Goal: Ask a question

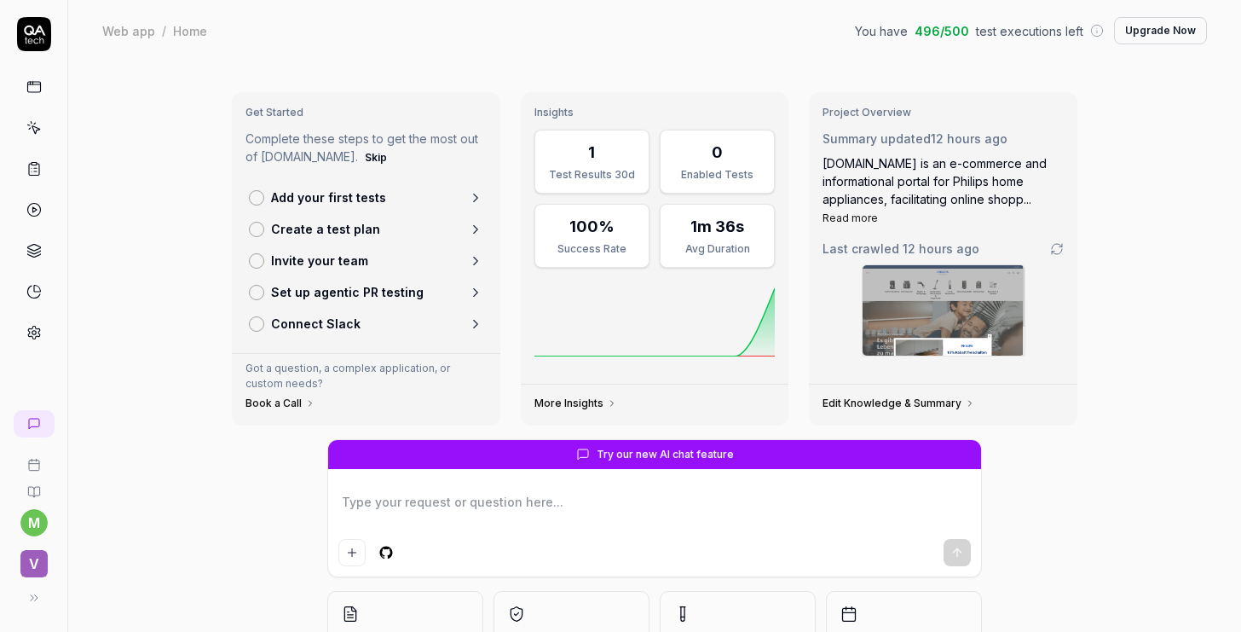
type textarea "*"
type textarea "e"
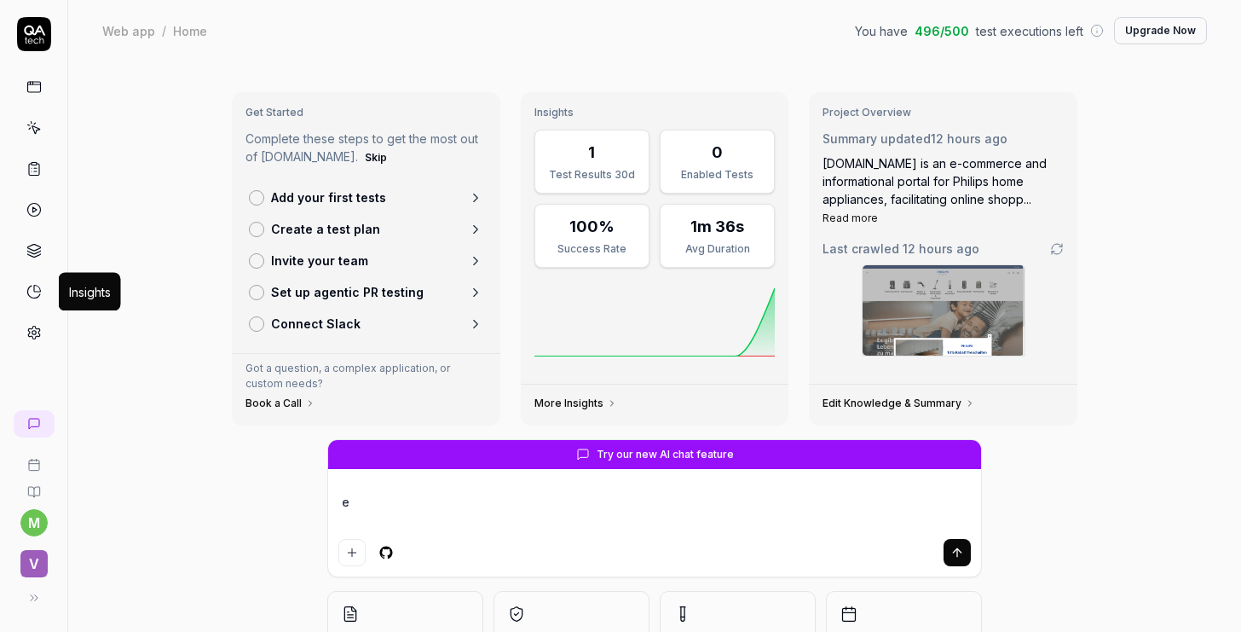
type textarea "*"
type textarea "e"
click at [33, 289] on icon at bounding box center [36, 289] width 6 height 6
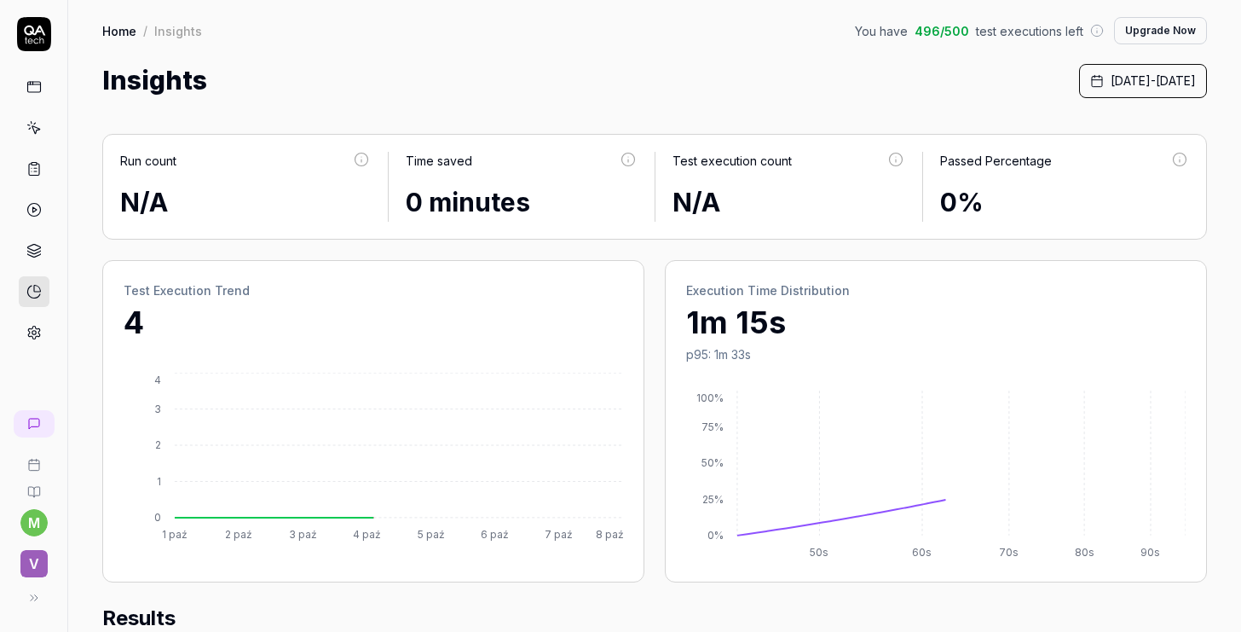
scroll to position [11, 0]
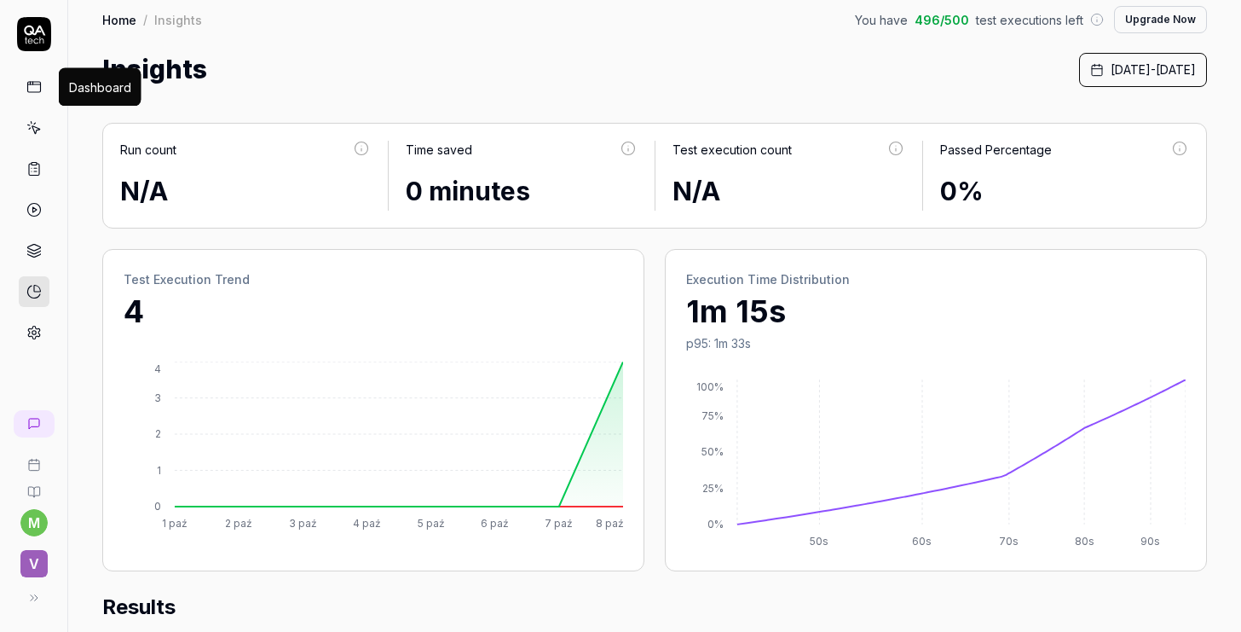
click at [39, 90] on icon at bounding box center [33, 86] width 15 height 15
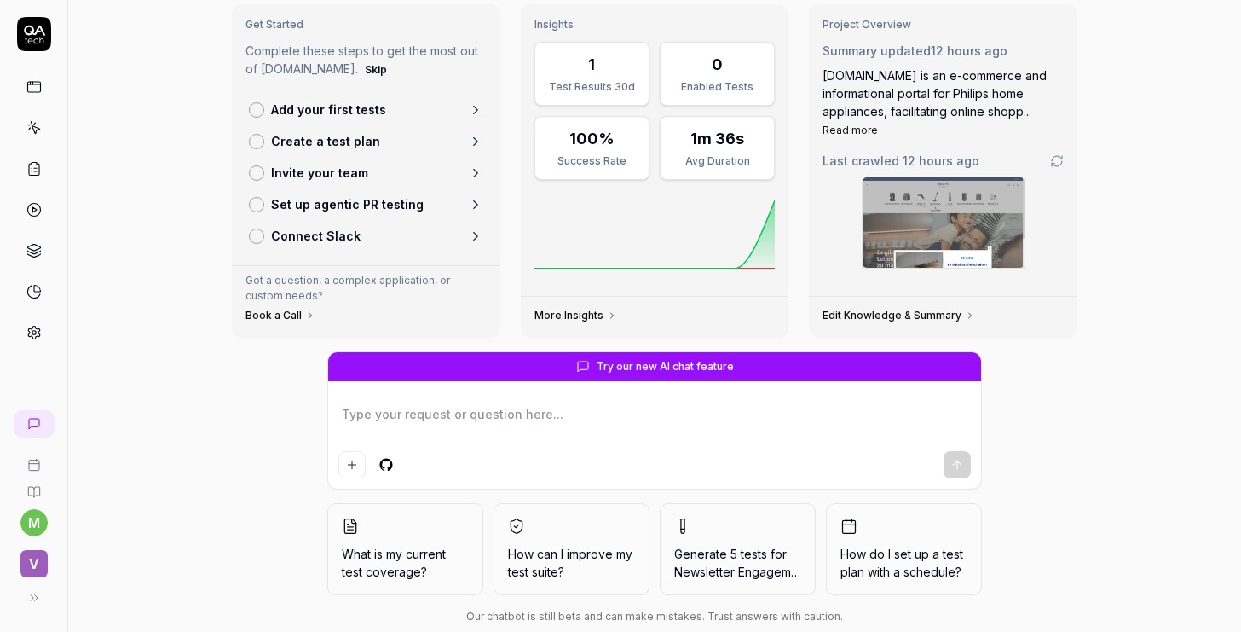
scroll to position [121, 0]
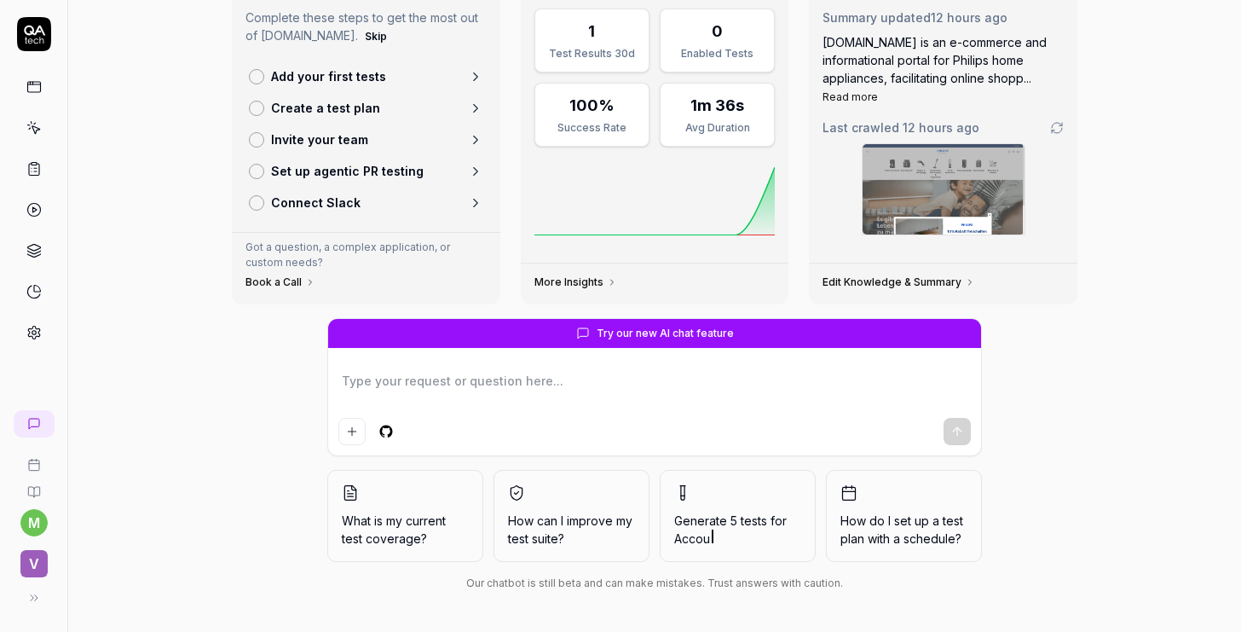
click at [614, 512] on span "How can I improve my test suite?" at bounding box center [571, 530] width 127 height 36
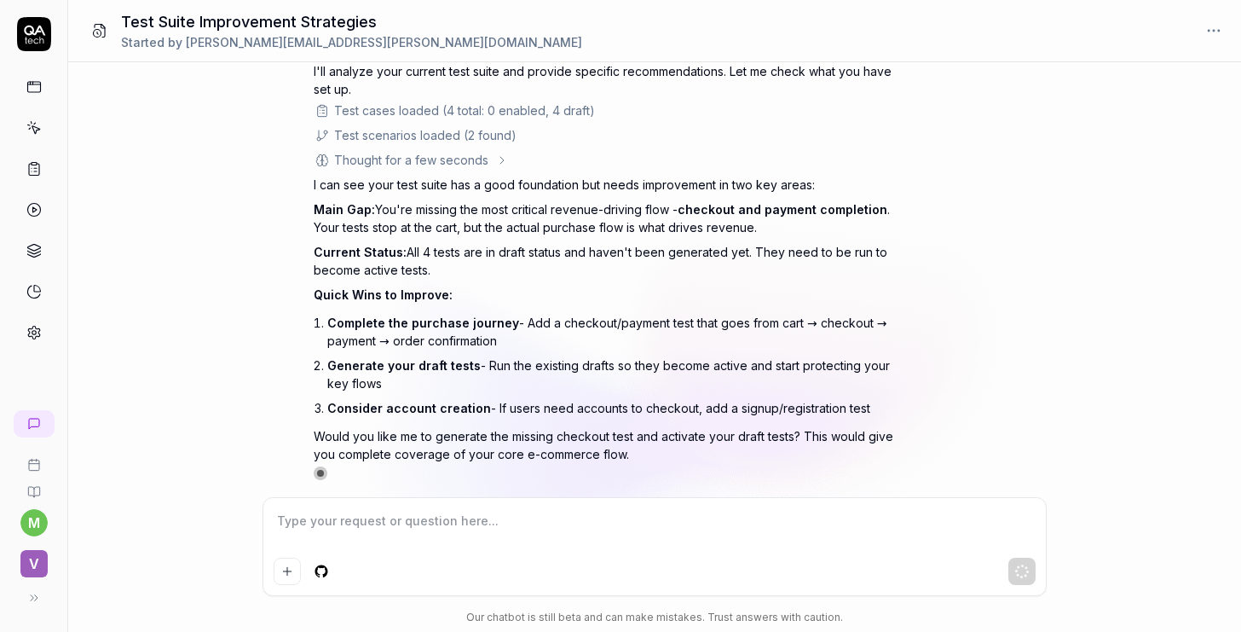
scroll to position [113, 0]
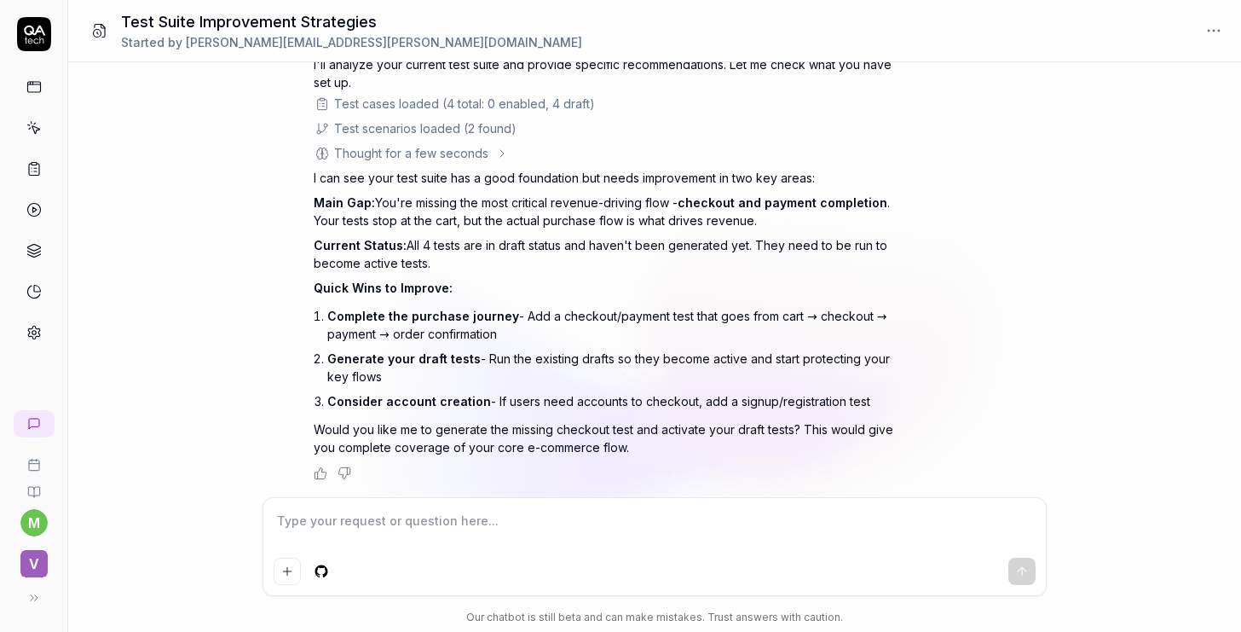
type textarea "*"
